Goal: Information Seeking & Learning: Check status

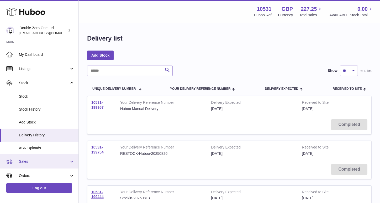
click at [29, 162] on span "Sales" at bounding box center [44, 161] width 50 height 5
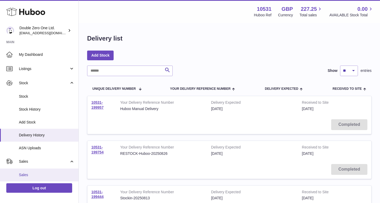
click at [31, 173] on span "Sales" at bounding box center [47, 174] width 56 height 5
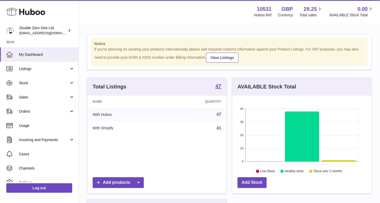
scroll to position [82, 139]
click at [58, 97] on span "Sales" at bounding box center [44, 97] width 50 height 5
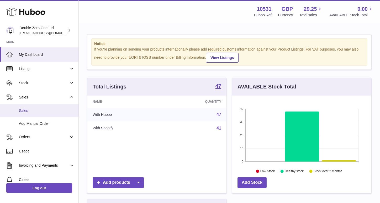
click at [52, 109] on span "Sales" at bounding box center [47, 110] width 56 height 5
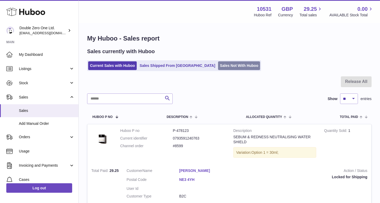
click at [218, 67] on link "Sales Not With Huboo" at bounding box center [239, 65] width 42 height 9
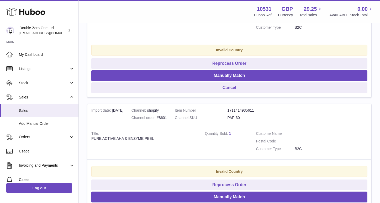
scroll to position [154, 0]
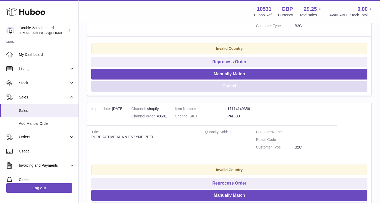
click at [189, 85] on button "Cancel" at bounding box center [229, 86] width 276 height 11
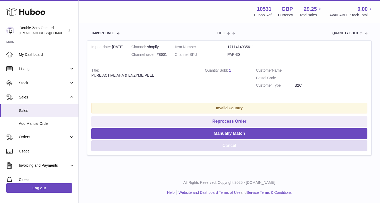
scroll to position [94, 0]
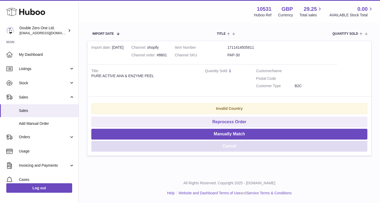
click at [180, 146] on button "Cancel" at bounding box center [229, 146] width 276 height 11
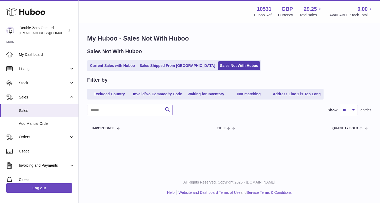
scroll to position [0, 0]
click at [107, 65] on link "Current Sales with Huboo" at bounding box center [112, 65] width 49 height 9
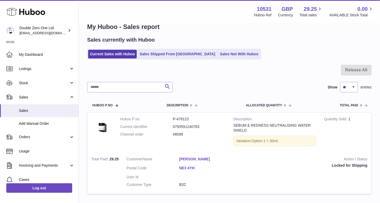
scroll to position [13, 0]
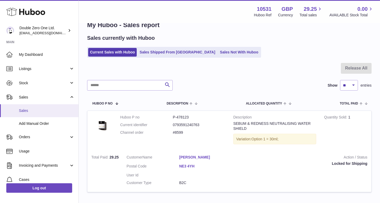
click at [31, 111] on span "Sales" at bounding box center [47, 110] width 56 height 5
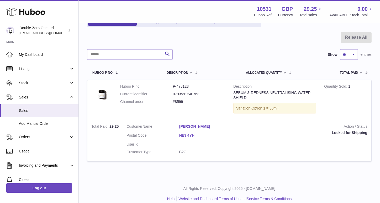
scroll to position [50, 0]
